Goal: Task Accomplishment & Management: Manage account settings

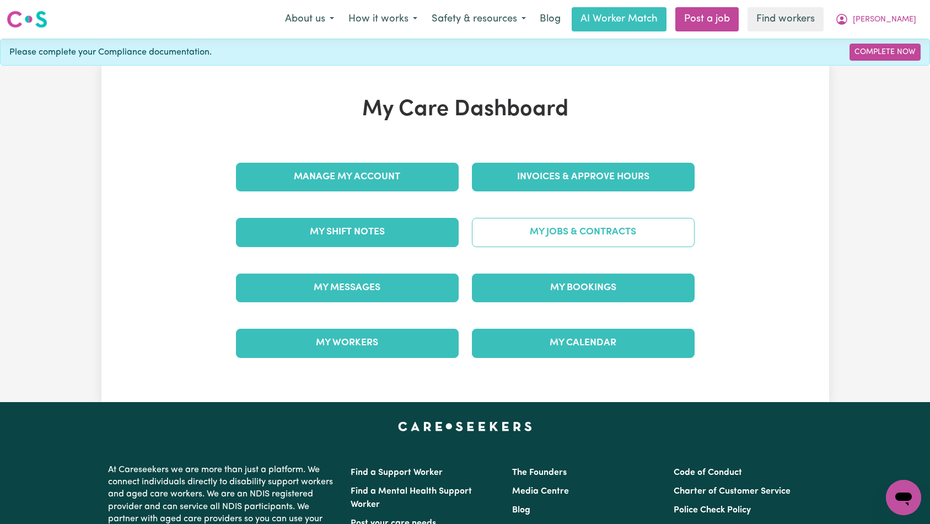
click at [533, 233] on link "My Jobs & Contracts" at bounding box center [583, 232] width 223 height 29
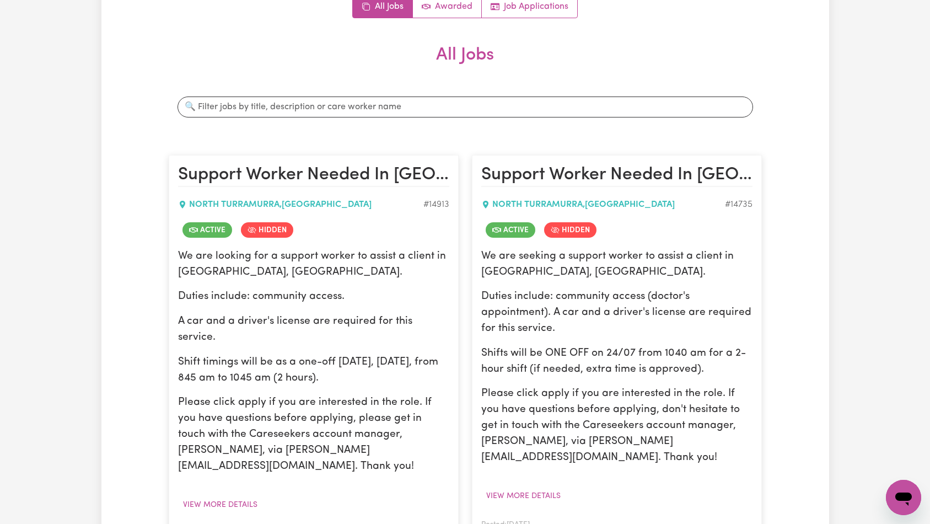
scroll to position [241, 0]
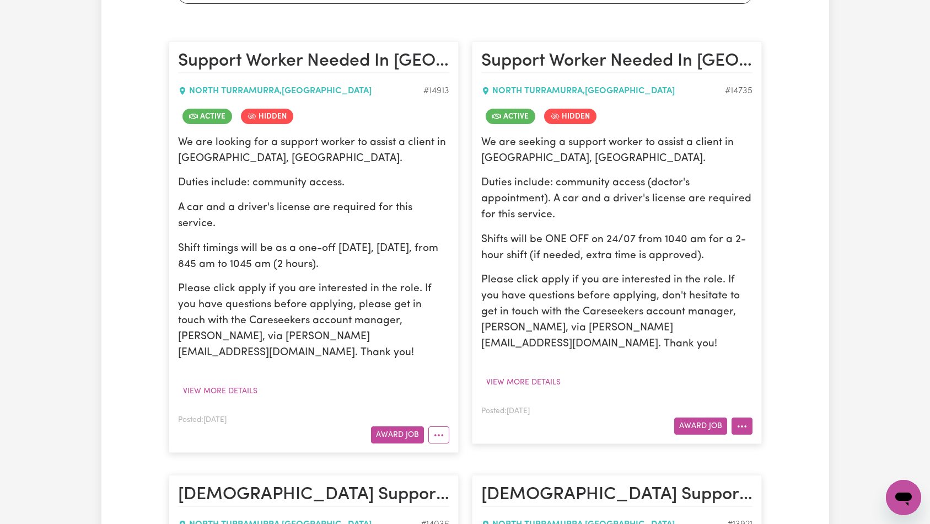
click at [745, 417] on button "More options" at bounding box center [742, 425] width 21 height 17
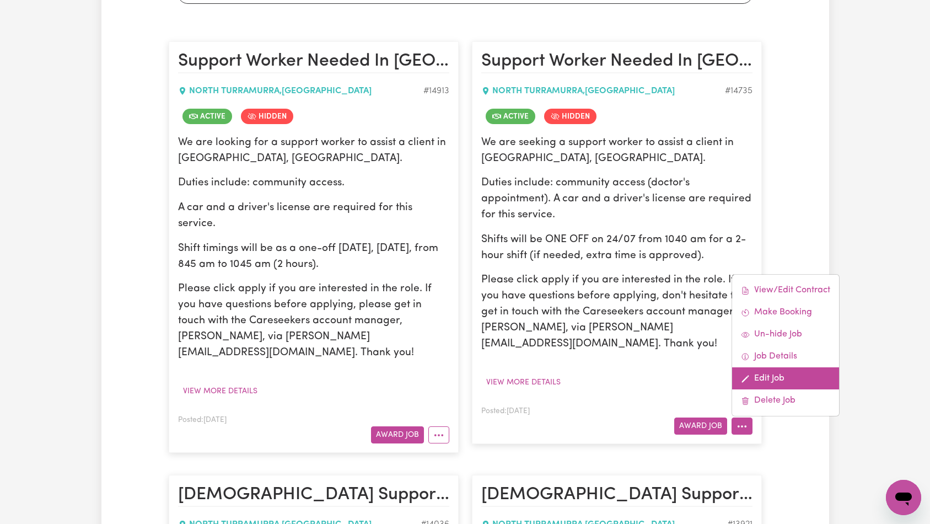
click at [770, 367] on link "Edit Job" at bounding box center [785, 378] width 107 height 22
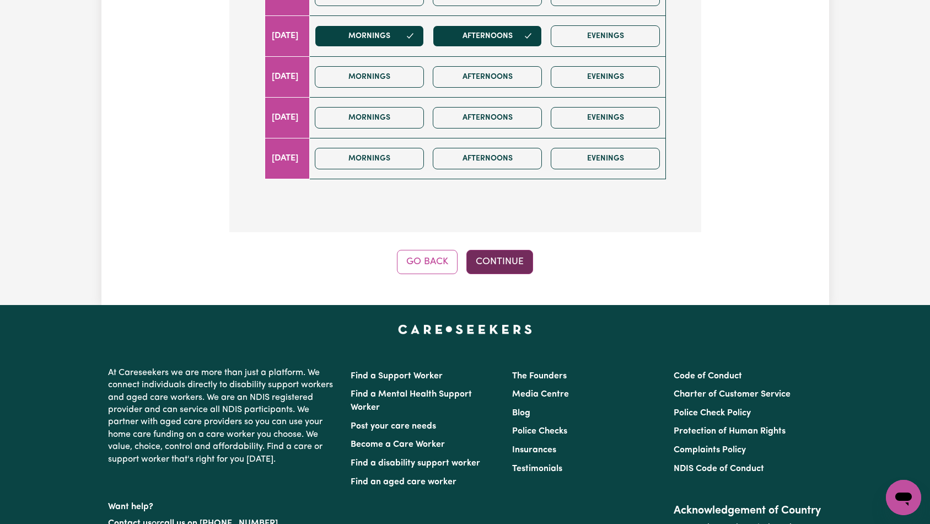
click at [501, 250] on button "Continue" at bounding box center [499, 262] width 67 height 24
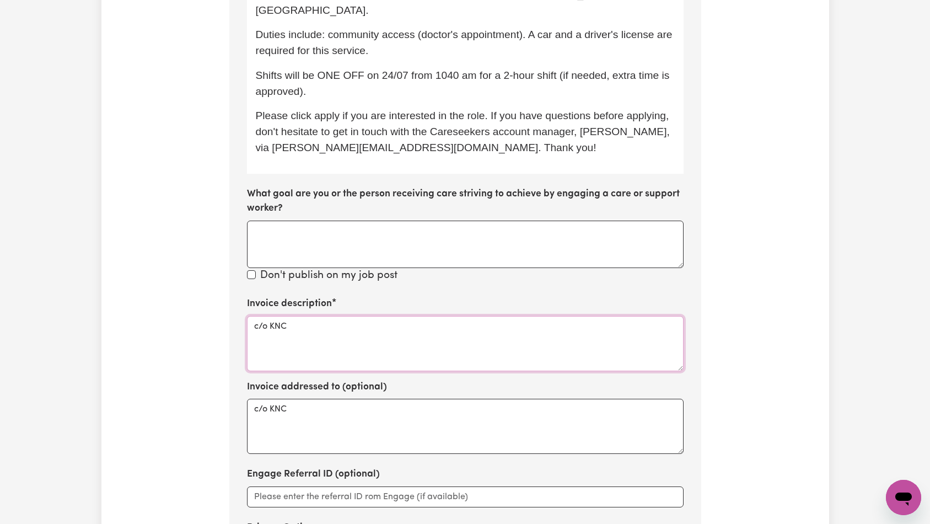
click at [420, 316] on textarea "c/o KNC" at bounding box center [465, 343] width 437 height 55
paste textarea "Domestic support and Social Support"
type textarea "Domestic support and Social Support"
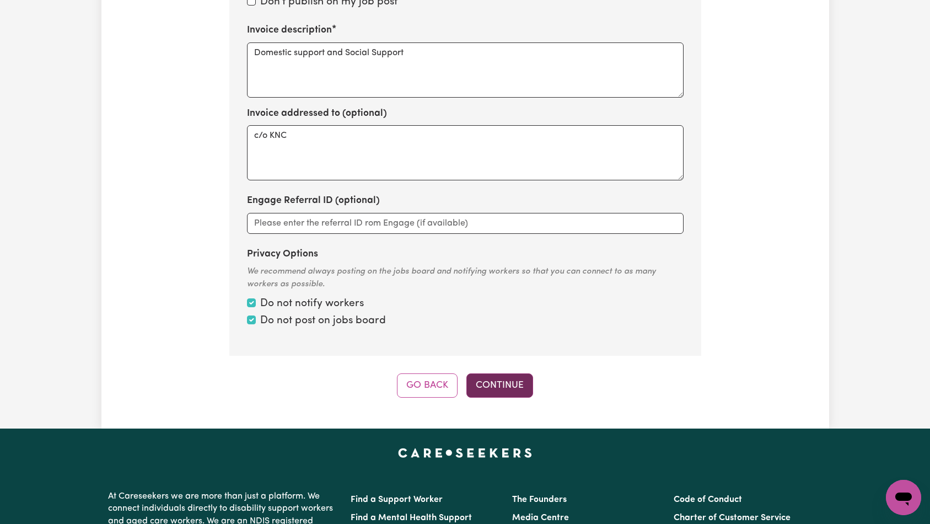
click at [490, 373] on button "Continue" at bounding box center [499, 385] width 67 height 24
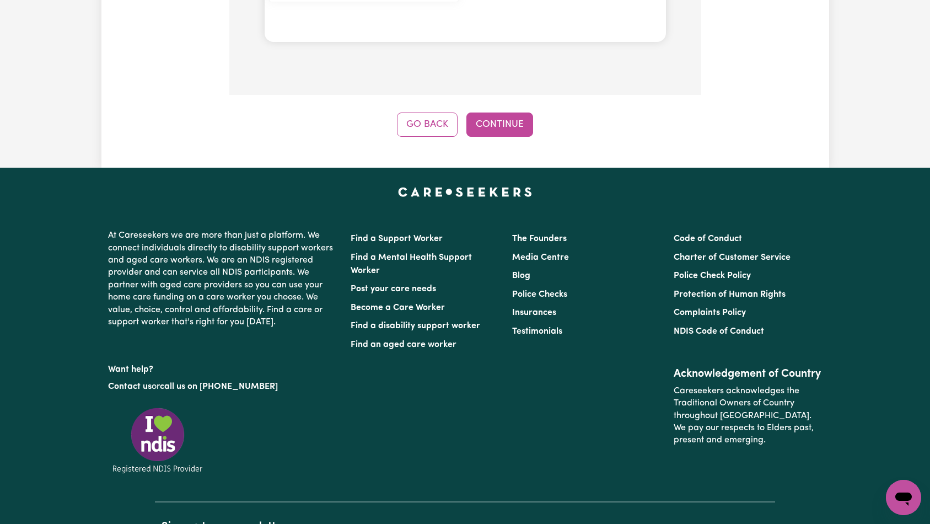
scroll to position [1274, 0]
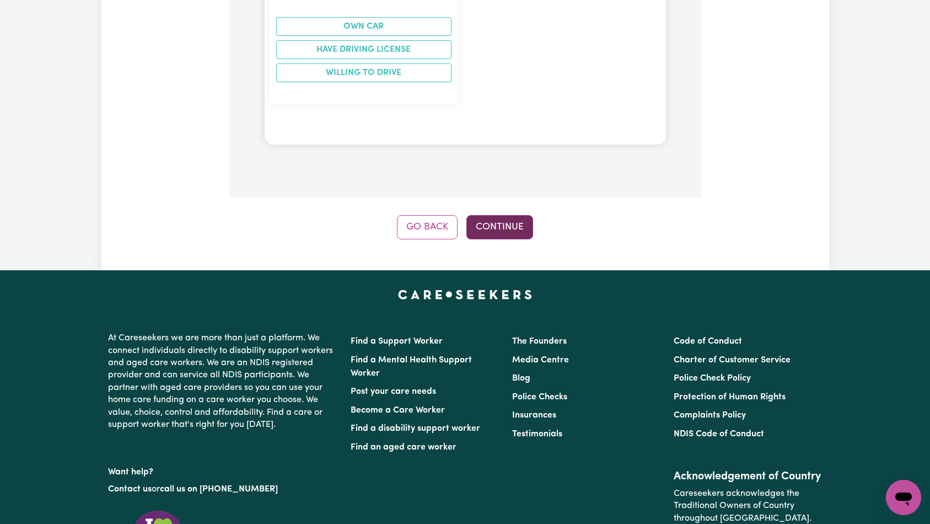
click at [501, 215] on button "Continue" at bounding box center [499, 227] width 67 height 24
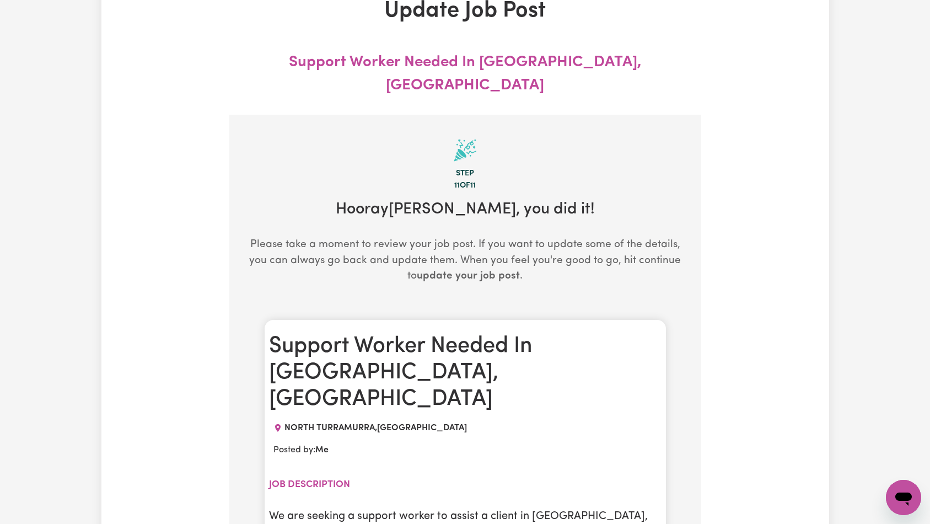
scroll to position [0, 0]
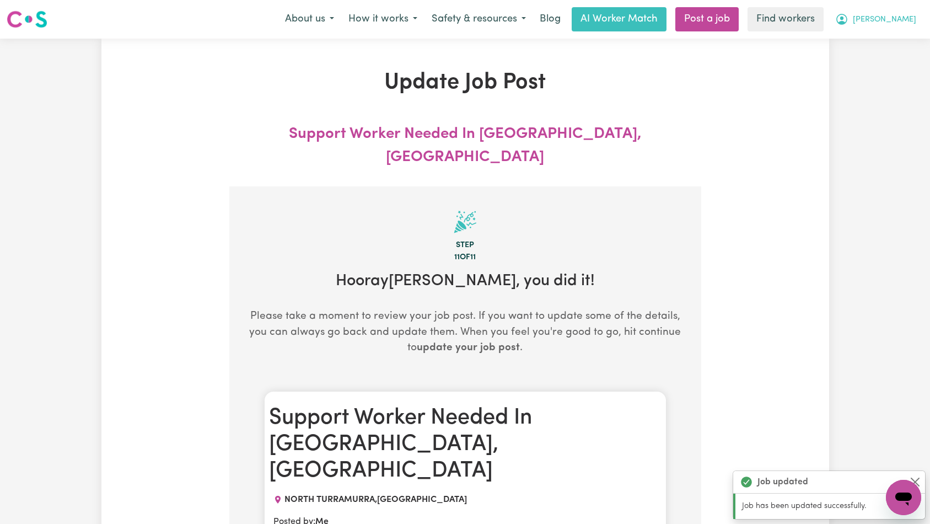
click at [892, 24] on span "[PERSON_NAME]" at bounding box center [884, 20] width 63 height 12
click at [888, 41] on link "My Dashboard" at bounding box center [879, 43] width 87 height 21
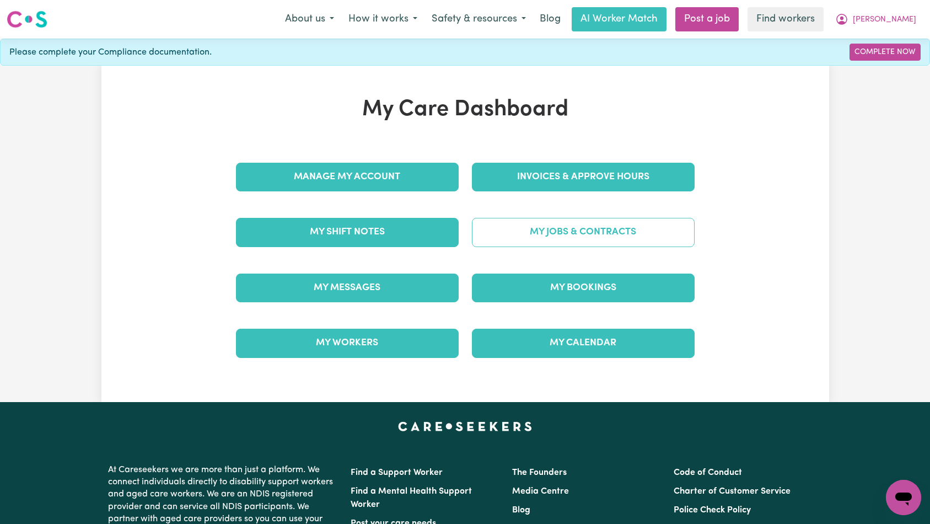
click at [606, 234] on link "My Jobs & Contracts" at bounding box center [583, 232] width 223 height 29
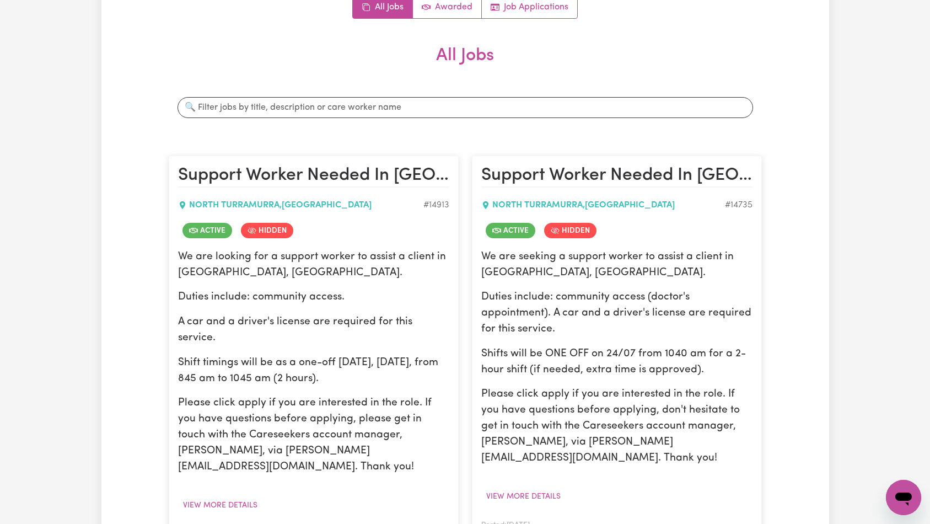
scroll to position [233, 0]
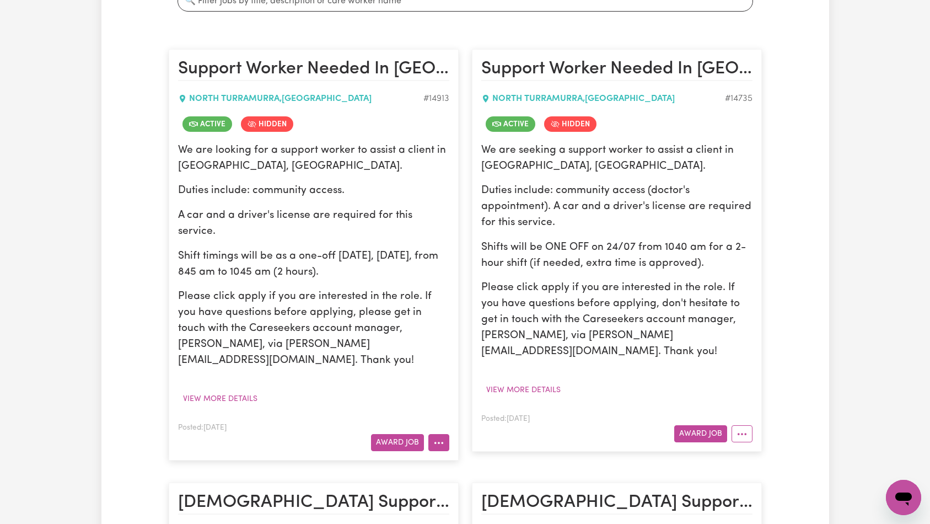
click at [446, 434] on button "More options" at bounding box center [438, 442] width 21 height 17
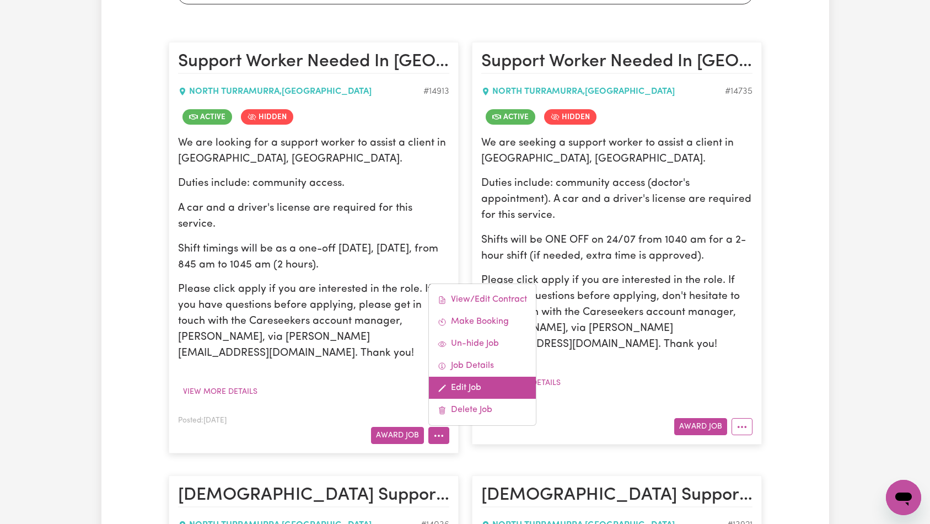
click at [476, 377] on link "Edit Job" at bounding box center [482, 388] width 107 height 22
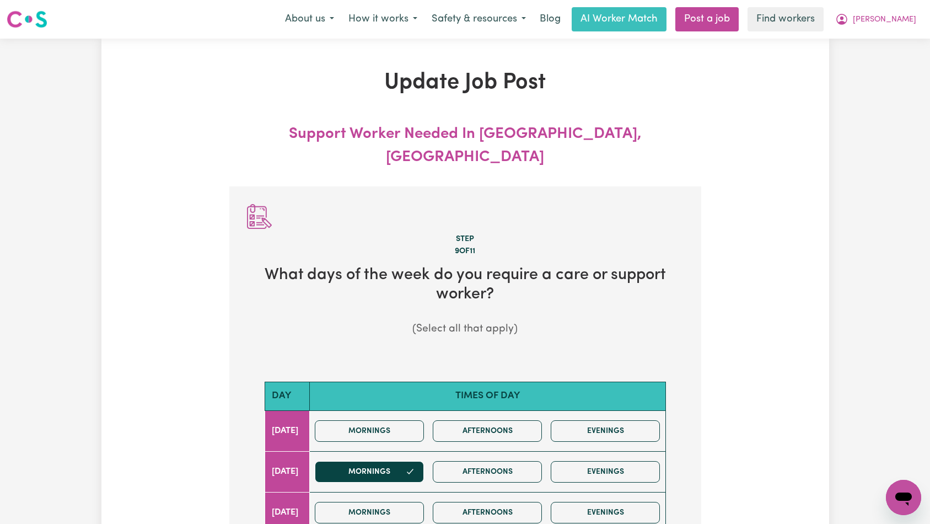
scroll to position [714, 0]
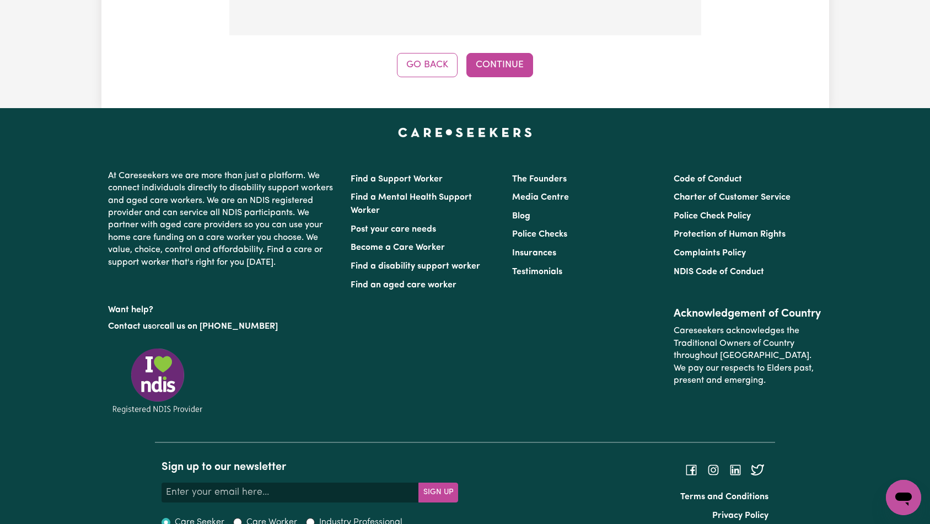
click at [495, 53] on button "Continue" at bounding box center [499, 65] width 67 height 24
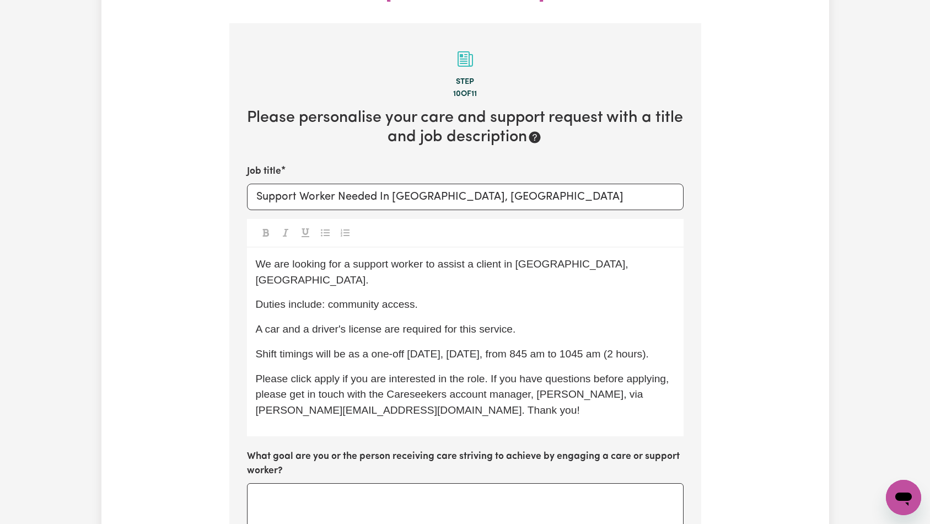
scroll to position [503, 0]
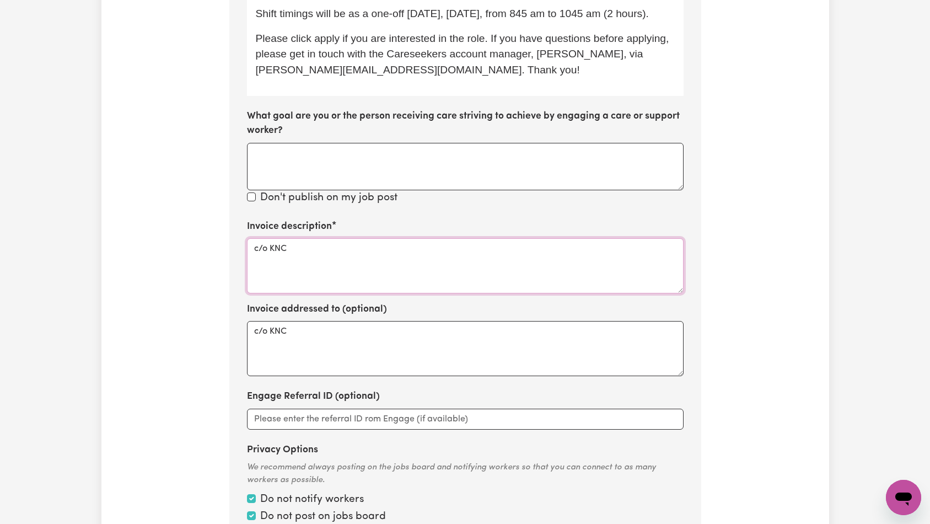
click at [428, 238] on textarea "c/o KNC" at bounding box center [465, 265] width 437 height 55
paste textarea "Domestic support and Social Support"
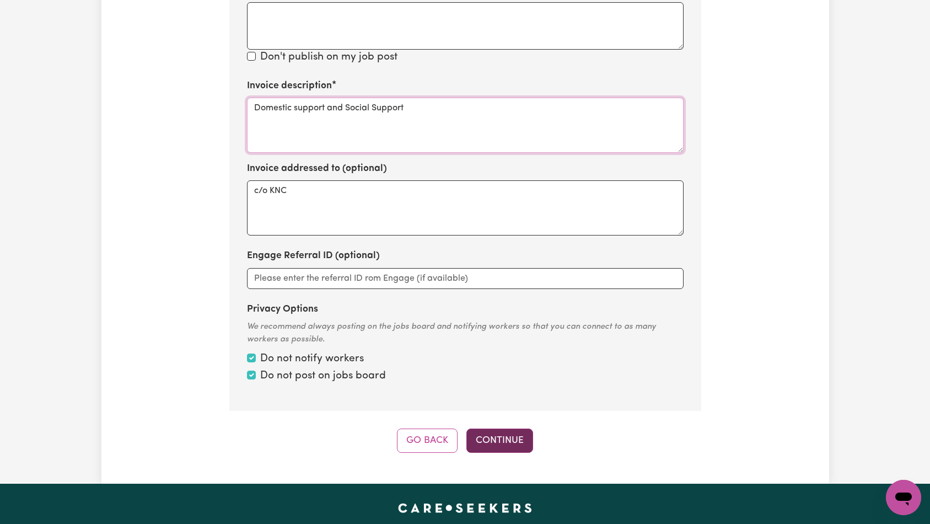
type textarea "Domestic support and Social Support"
click at [497, 428] on button "Continue" at bounding box center [499, 440] width 67 height 24
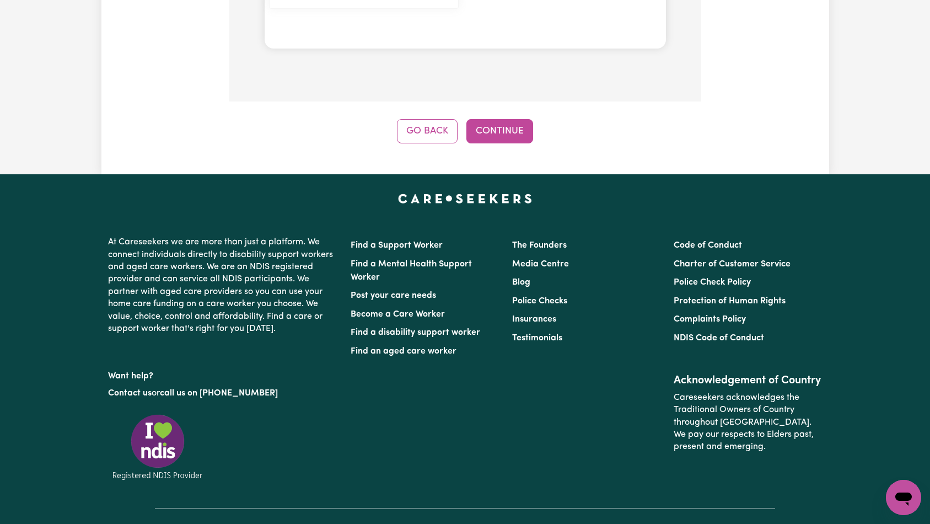
scroll to position [1025, 0]
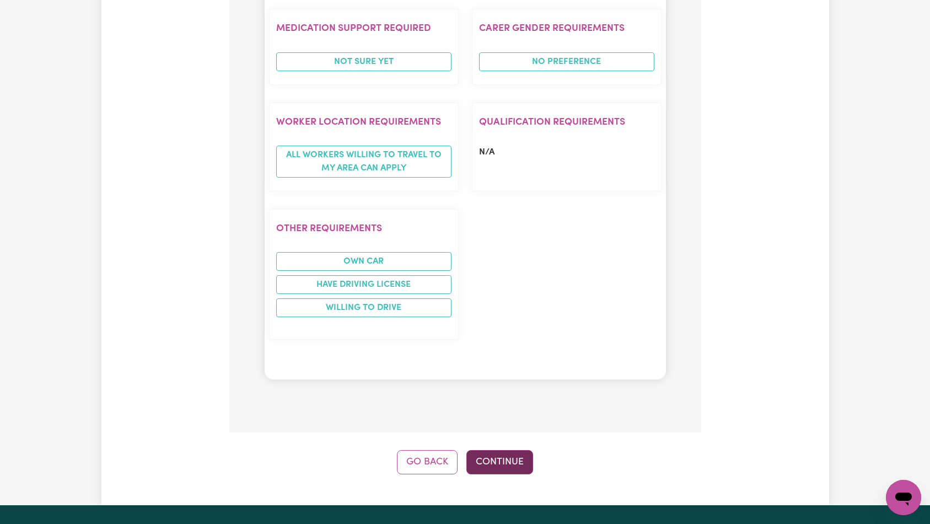
click at [496, 450] on button "Continue" at bounding box center [499, 462] width 67 height 24
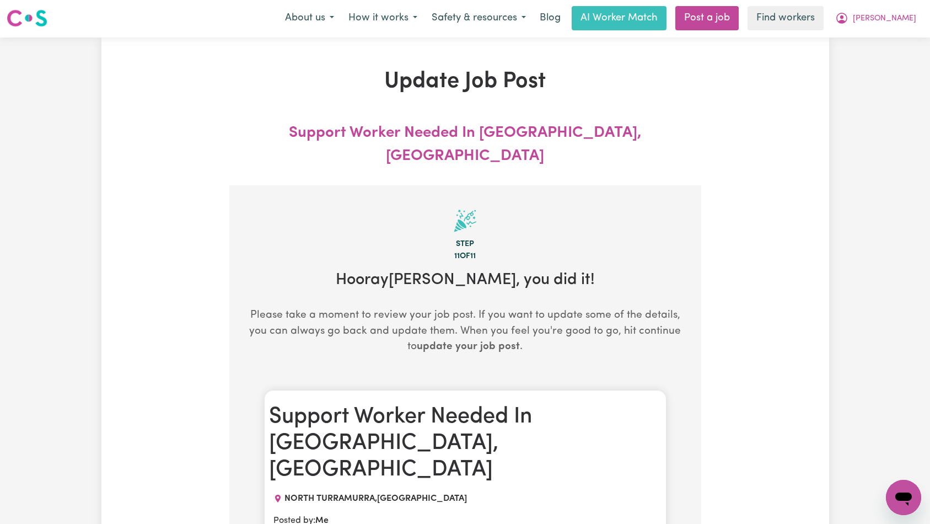
scroll to position [0, 0]
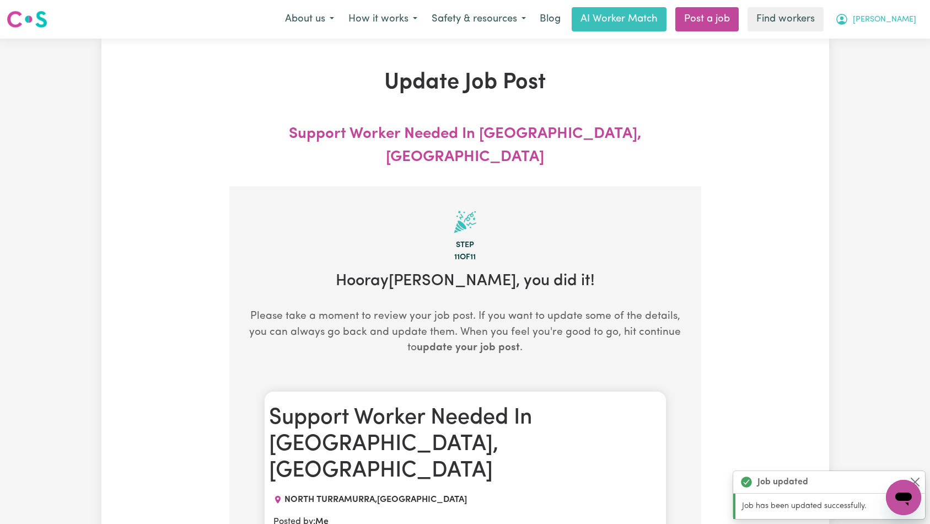
click at [899, 19] on span "[PERSON_NAME]" at bounding box center [884, 20] width 63 height 12
click at [893, 66] on link "Logout" at bounding box center [879, 63] width 87 height 21
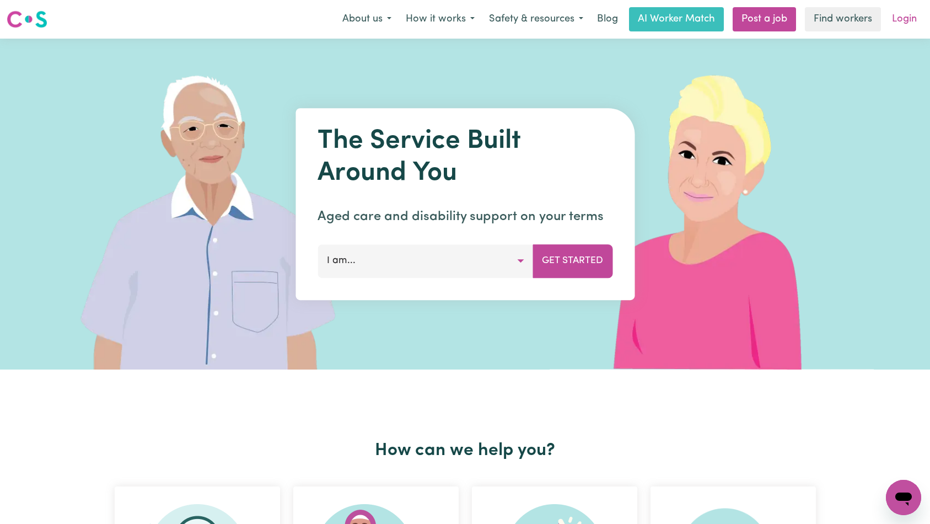
click at [903, 20] on link "Login" at bounding box center [905, 19] width 38 height 24
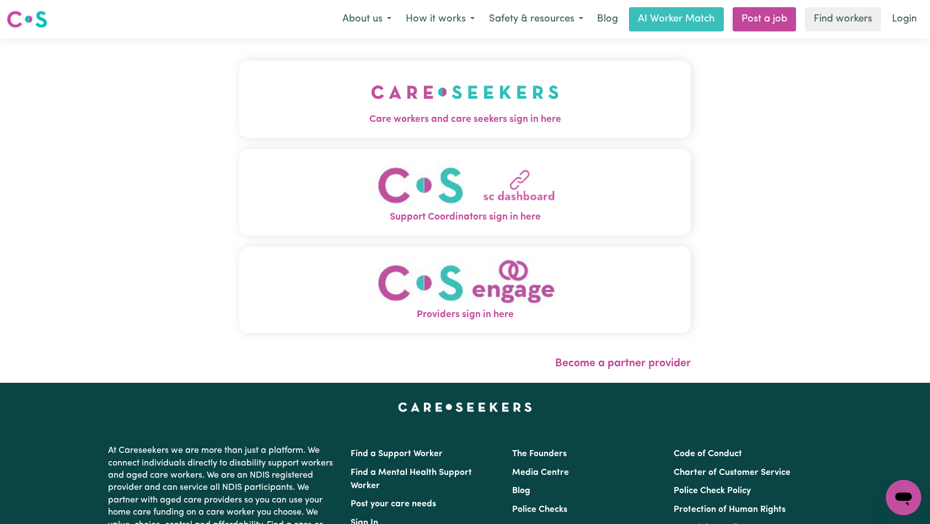
click at [345, 73] on button "Care workers and care seekers sign in here" at bounding box center [465, 99] width 452 height 77
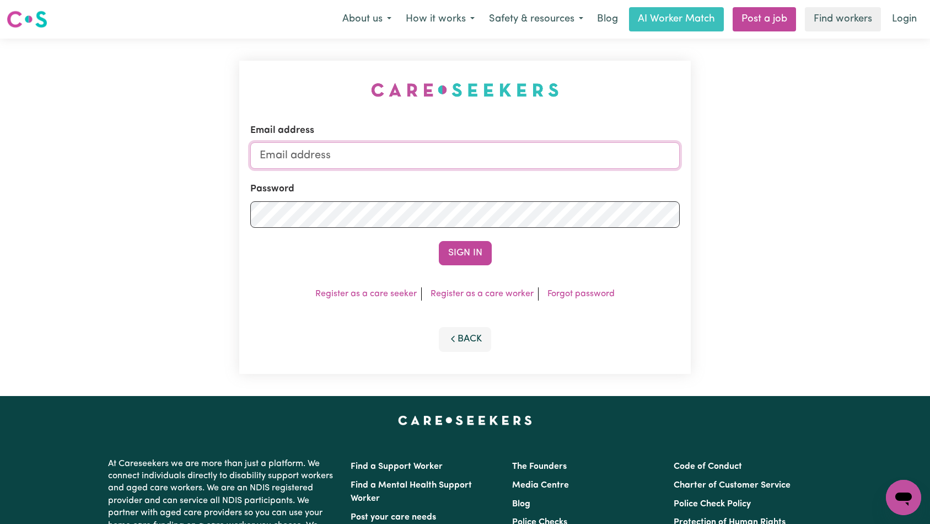
click at [468, 149] on input "Email address" at bounding box center [465, 155] width 430 height 26
type input "[EMAIL_ADDRESS][DOMAIN_NAME]"
click at [463, 254] on button "Sign In" at bounding box center [465, 253] width 53 height 24
